Goal: Task Accomplishment & Management: Use online tool/utility

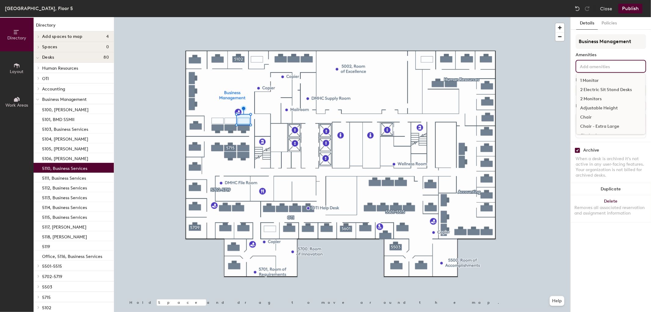
click at [599, 67] on input at bounding box center [606, 65] width 55 height 7
click at [589, 98] on div "2 Monitors" at bounding box center [611, 98] width 69 height 9
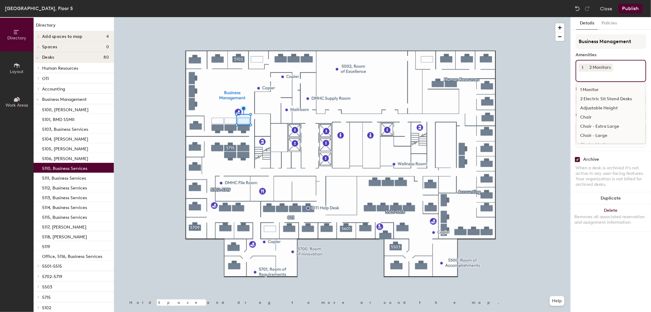
click at [620, 71] on input at bounding box center [606, 74] width 55 height 7
click at [602, 131] on div "Chair - Medium" at bounding box center [611, 131] width 69 height 9
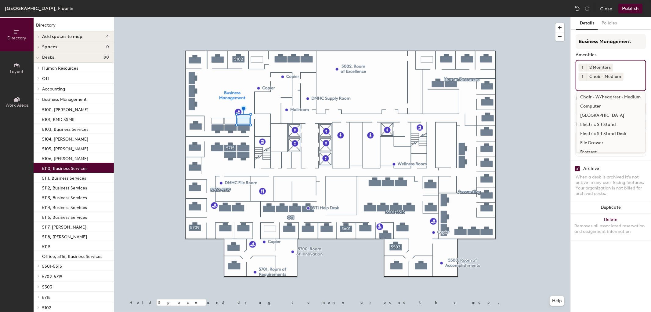
scroll to position [81, 0]
click at [602, 118] on div "Electric Sit Stand" at bounding box center [611, 118] width 69 height 9
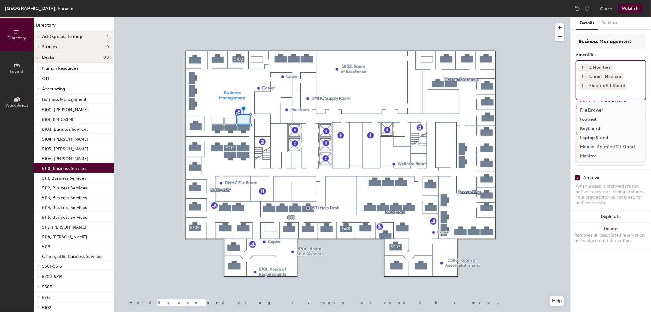
scroll to position [115, 0]
click at [594, 118] on div "Keyboard" at bounding box center [611, 121] width 69 height 9
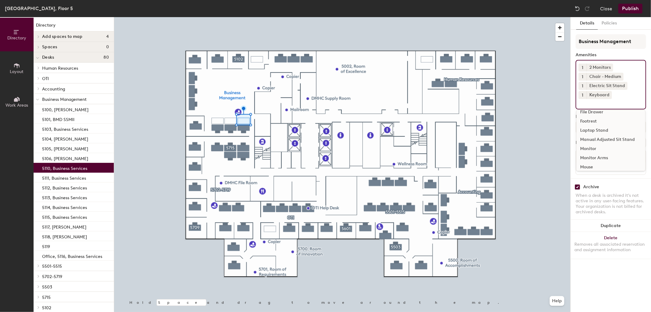
click at [593, 157] on div "Monitor Arms" at bounding box center [611, 157] width 69 height 9
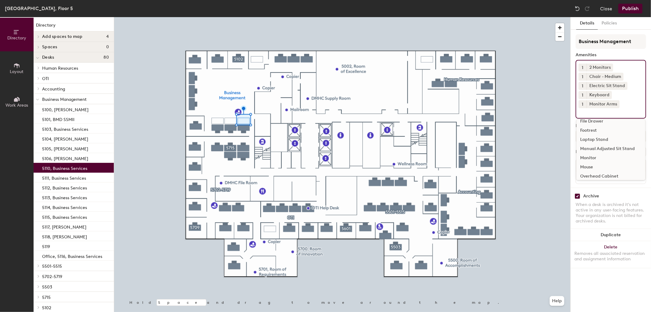
click at [589, 165] on div "Mouse" at bounding box center [611, 166] width 69 height 9
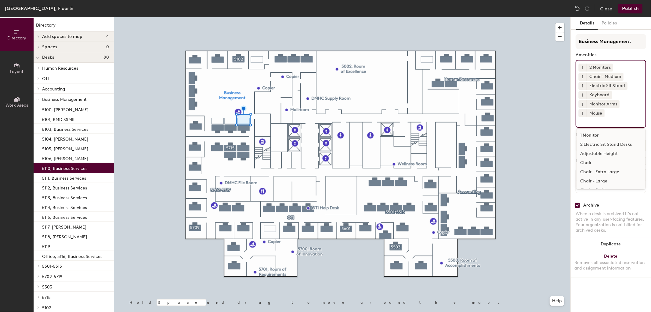
scroll to position [0, 0]
click at [592, 120] on input at bounding box center [606, 120] width 55 height 7
click at [607, 117] on input at bounding box center [606, 120] width 55 height 7
click at [603, 156] on div "[GEOGRAPHIC_DATA]" at bounding box center [611, 159] width 69 height 9
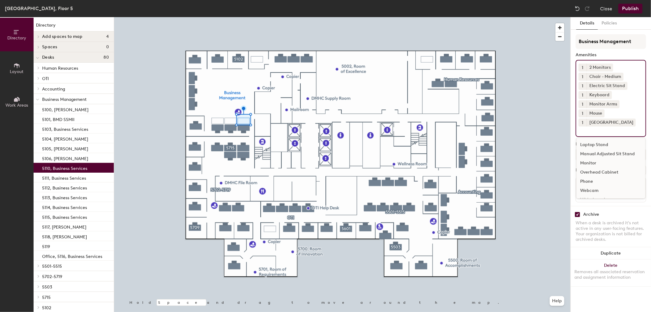
scroll to position [127, 0]
click at [602, 111] on icon at bounding box center [601, 113] width 4 height 4
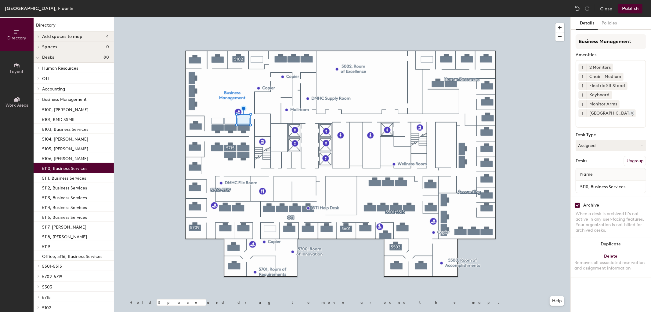
click at [631, 111] on icon at bounding box center [633, 113] width 4 height 4
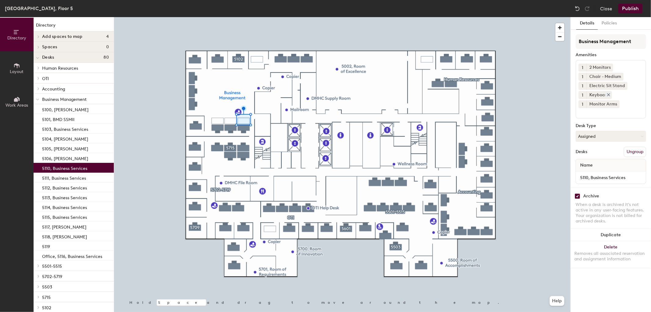
click at [610, 93] on icon at bounding box center [609, 95] width 4 height 4
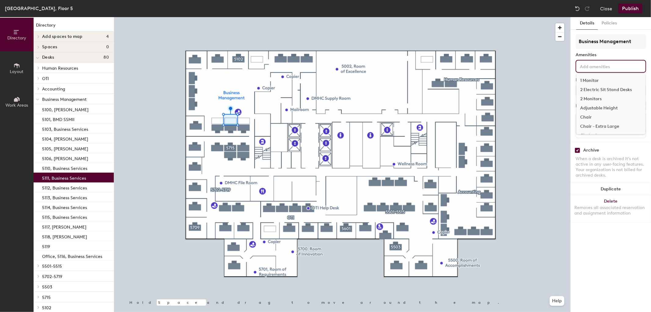
click at [611, 68] on input at bounding box center [606, 65] width 55 height 7
click at [596, 97] on div "2 Monitors" at bounding box center [611, 98] width 69 height 9
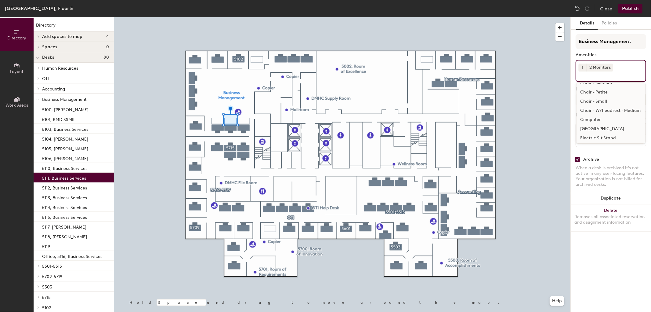
scroll to position [0, 0]
click at [585, 116] on div "Chair" at bounding box center [611, 117] width 69 height 9
click at [635, 66] on icon at bounding box center [636, 67] width 2 height 2
click at [598, 74] on input at bounding box center [606, 74] width 55 height 7
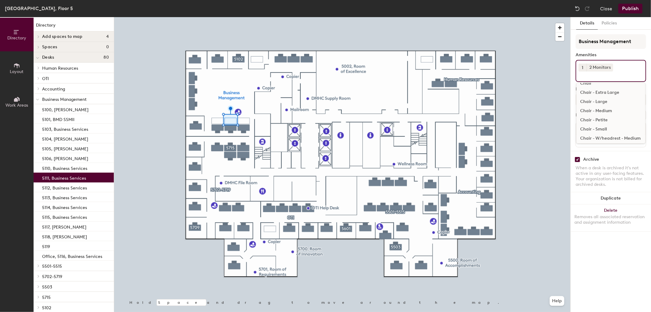
click at [600, 111] on div "Chair - Medium" at bounding box center [611, 110] width 69 height 9
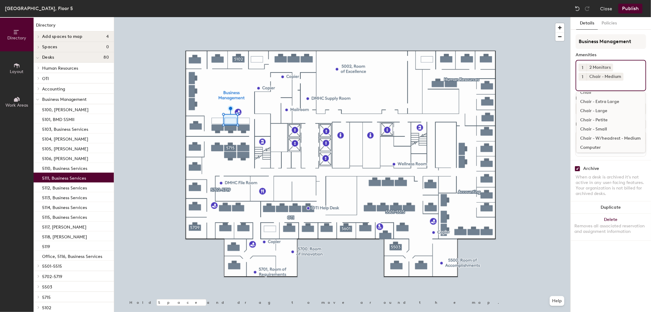
scroll to position [68, 0]
click at [600, 131] on div "Electric Sit Stand" at bounding box center [611, 131] width 69 height 9
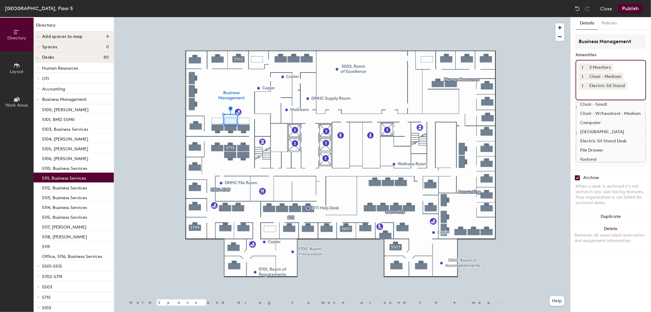
click at [606, 130] on div "[GEOGRAPHIC_DATA]" at bounding box center [611, 131] width 69 height 9
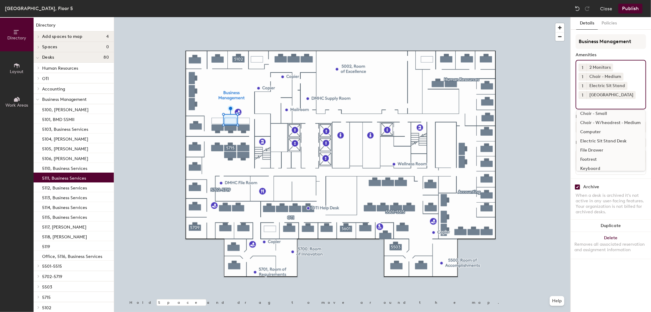
click at [593, 167] on div "Keyboard" at bounding box center [611, 168] width 69 height 9
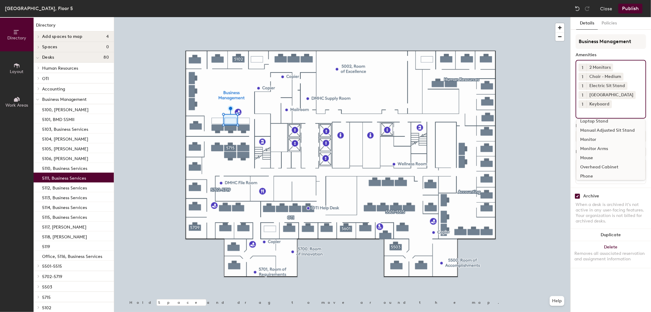
scroll to position [136, 0]
click at [603, 136] on div "Monitor Arms" at bounding box center [611, 137] width 69 height 9
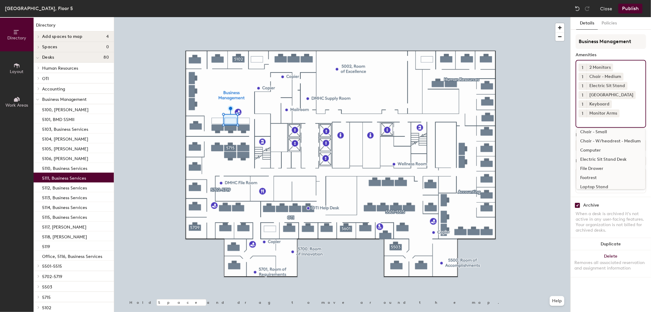
scroll to position [102, 0]
click at [589, 179] on div "Mouse" at bounding box center [611, 180] width 69 height 9
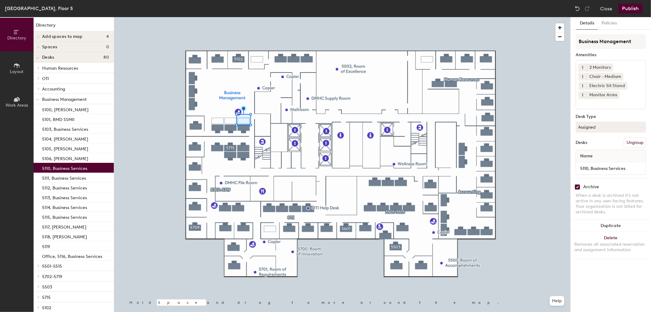
click at [614, 104] on input at bounding box center [606, 102] width 55 height 7
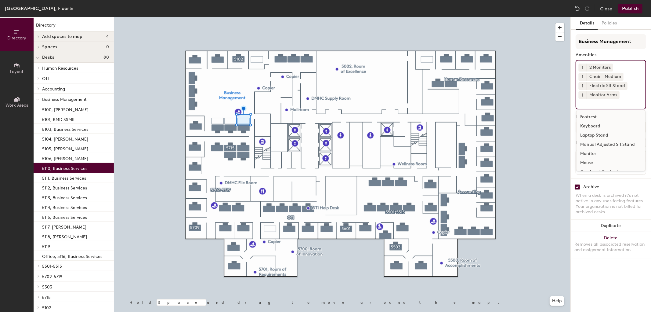
scroll to position [136, 0]
click at [590, 164] on div "Phone" at bounding box center [611, 164] width 69 height 9
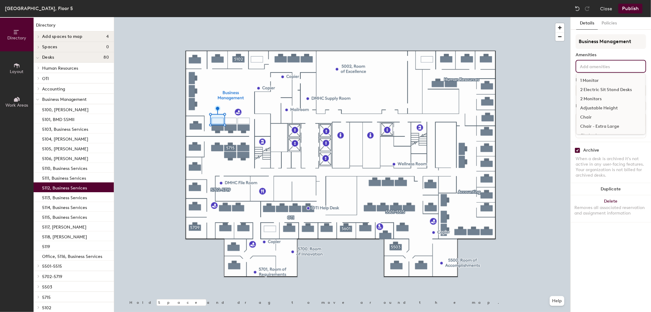
click at [596, 66] on input at bounding box center [606, 65] width 55 height 7
click at [594, 98] on div "2 Monitors" at bounding box center [611, 98] width 69 height 9
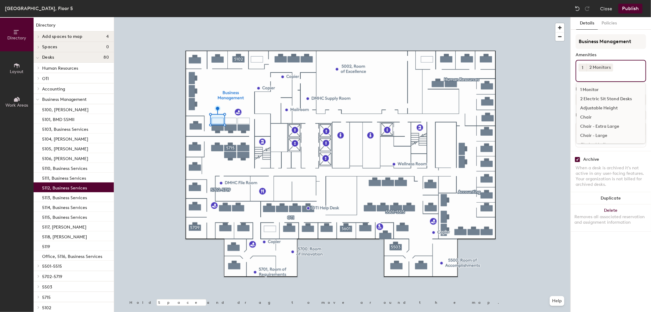
scroll to position [34, 0]
click at [584, 109] on div "Chair - Medium" at bounding box center [611, 110] width 69 height 9
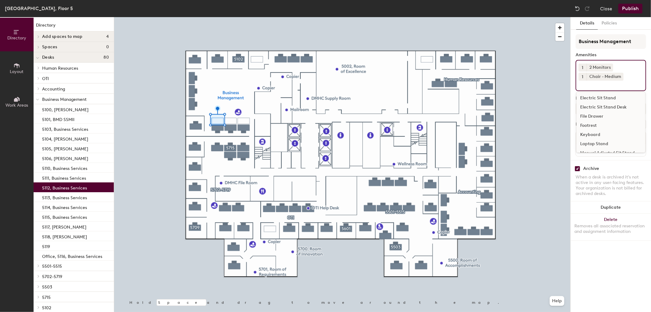
scroll to position [68, 0]
click at [597, 122] on div "[GEOGRAPHIC_DATA]" at bounding box center [611, 122] width 69 height 9
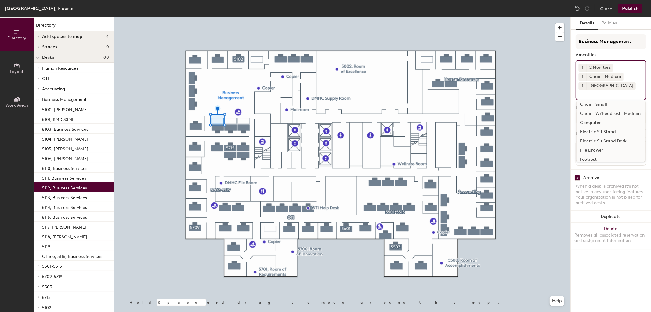
click at [599, 130] on div "Electric Sit Stand" at bounding box center [611, 131] width 69 height 9
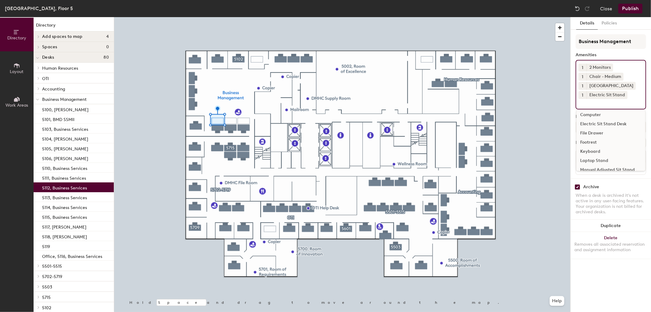
scroll to position [102, 0]
click at [596, 134] on div "Keyboard" at bounding box center [611, 134] width 69 height 9
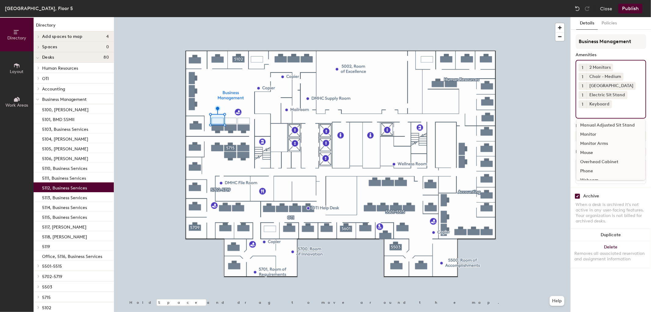
scroll to position [136, 0]
click at [595, 135] on div "Monitor Arms" at bounding box center [611, 137] width 69 height 9
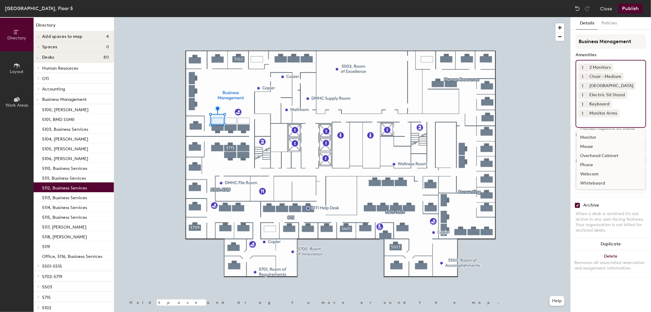
click at [591, 146] on div "Mouse" at bounding box center [611, 146] width 69 height 9
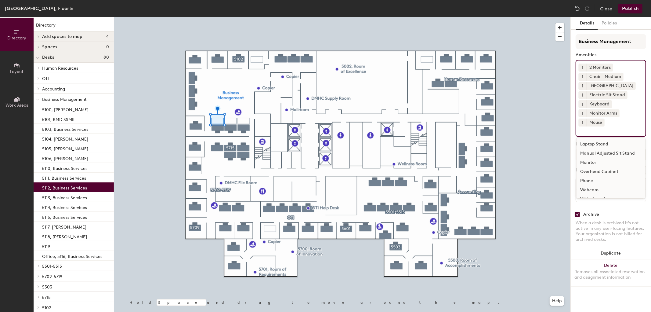
scroll to position [127, 0]
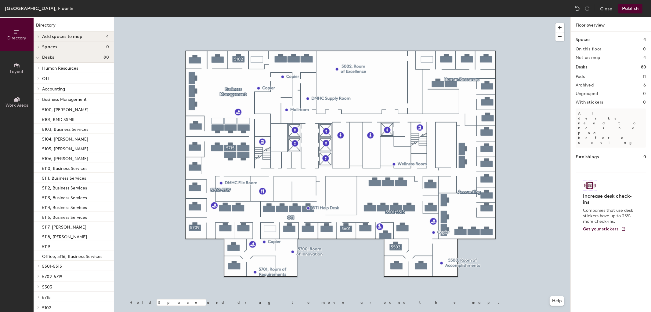
click at [630, 7] on button "Publish" at bounding box center [631, 9] width 24 height 10
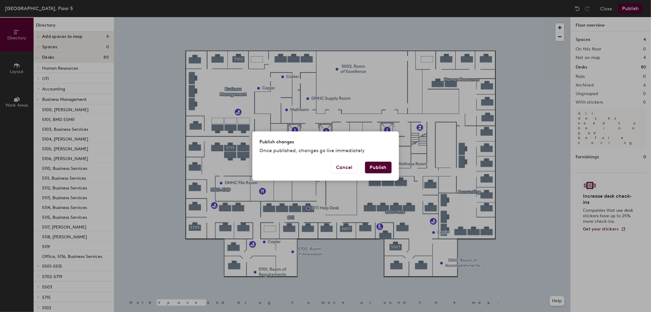
click at [380, 167] on button "Publish" at bounding box center [378, 168] width 27 height 12
